Goal: Information Seeking & Learning: Learn about a topic

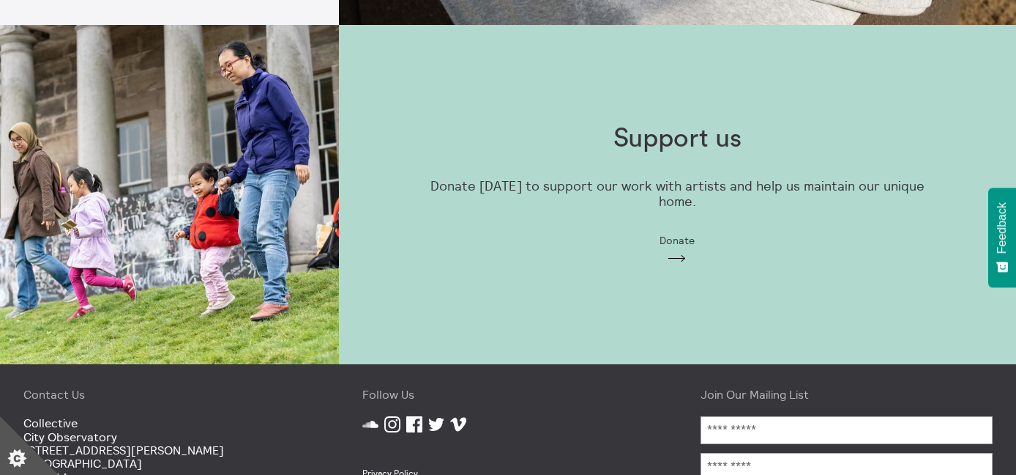
scroll to position [1235, 0]
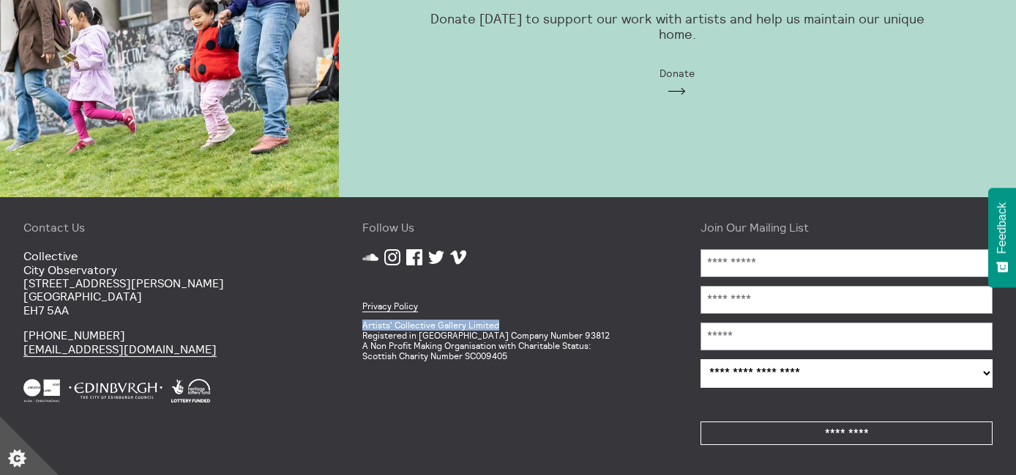
drag, startPoint x: 508, startPoint y: 320, endPoint x: 525, endPoint y: 321, distance: 17.6
click at [525, 321] on div "Privacy Policy Artists' Collective Gallery Limited Registered in [GEOGRAPHIC_DA…" at bounding box center [509, 314] width 292 height 93
copy p "Artists' Collective Gallery Limited"
click at [510, 332] on p "Artists' Collective Gallery Limited Registered in [GEOGRAPHIC_DATA] Company Num…" at bounding box center [509, 340] width 292 height 40
drag, startPoint x: 505, startPoint y: 322, endPoint x: 359, endPoint y: 326, distance: 145.8
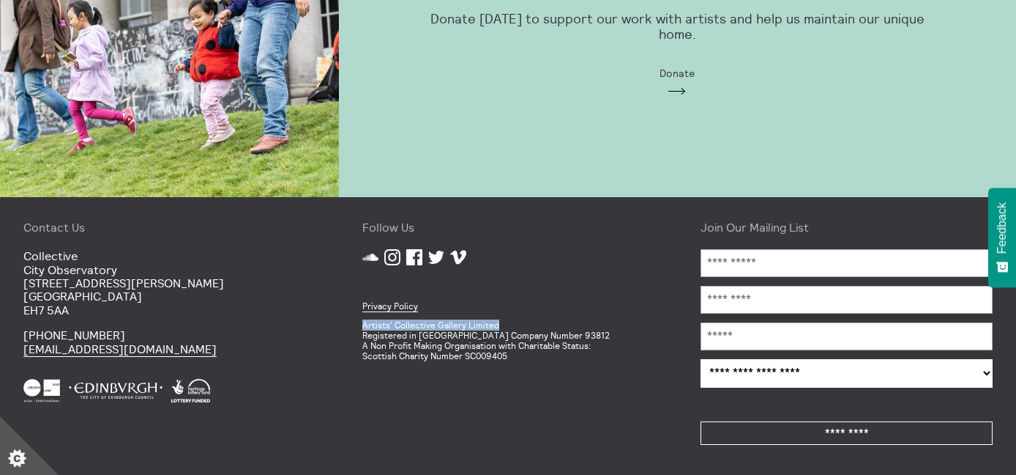
click at [359, 326] on div "Follow Us SoundCloud Instagram Facebook Twitter Vimeo Privacy Policy Artists' C…" at bounding box center [508, 336] width 339 height 278
copy p "Artists' Collective Gallery Limited"
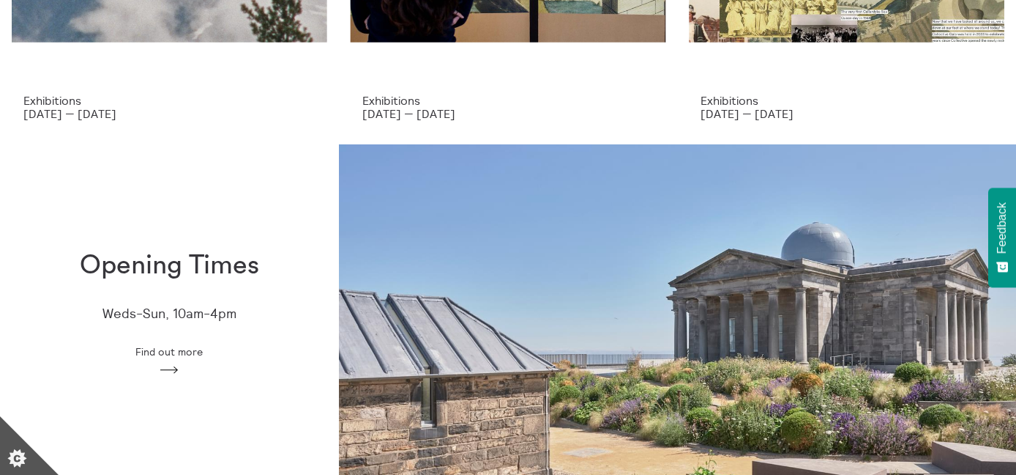
scroll to position [0, 0]
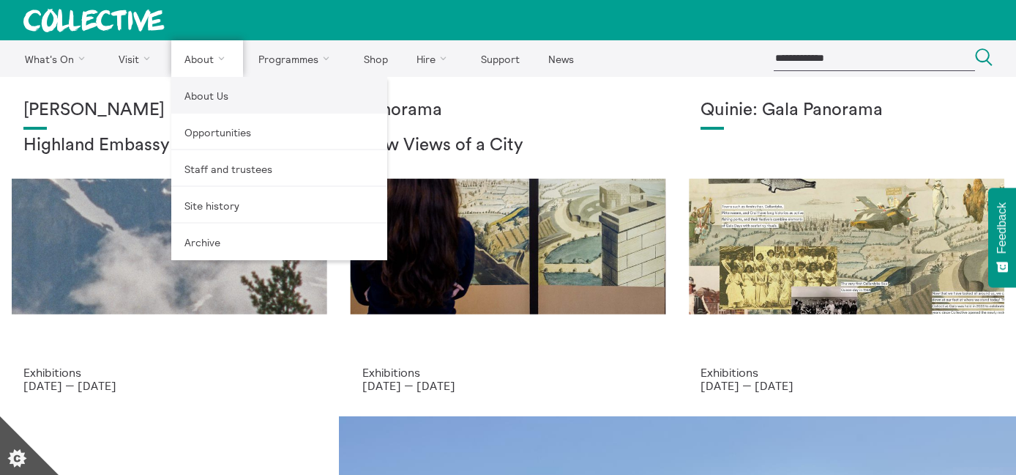
click at [205, 91] on link "About Us" at bounding box center [279, 95] width 216 height 37
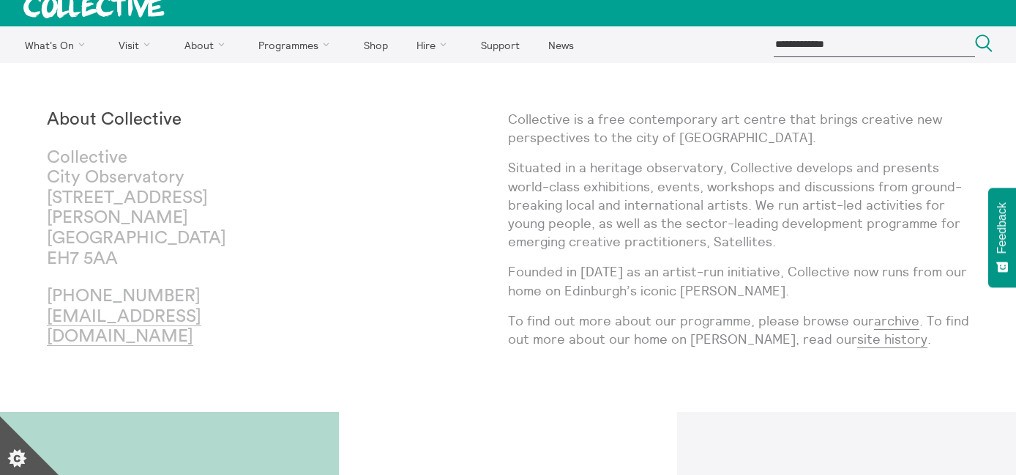
scroll to position [15, 0]
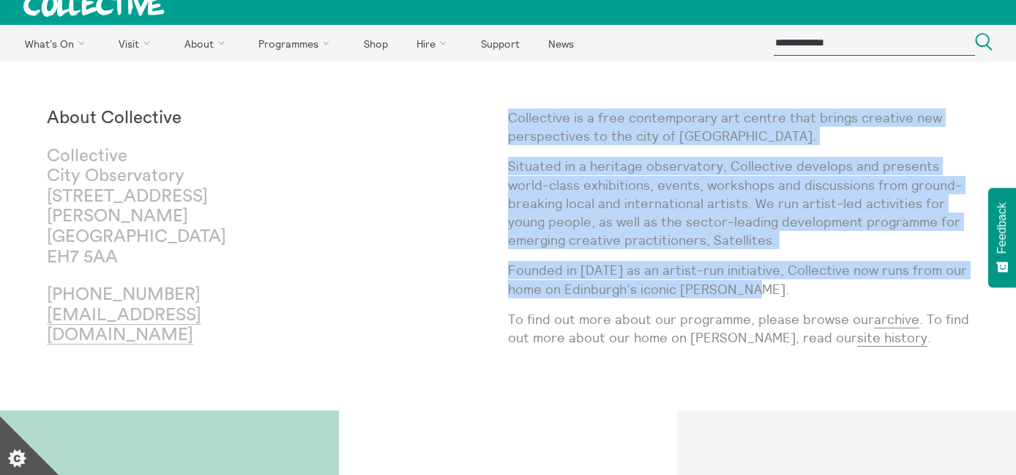
drag, startPoint x: 510, startPoint y: 119, endPoint x: 765, endPoint y: 293, distance: 308.8
click at [765, 293] on div "Collective is a free contemporary art centre that brings creative new perspecti…" at bounding box center [738, 235] width 461 height 255
